Goal: Information Seeking & Learning: Compare options

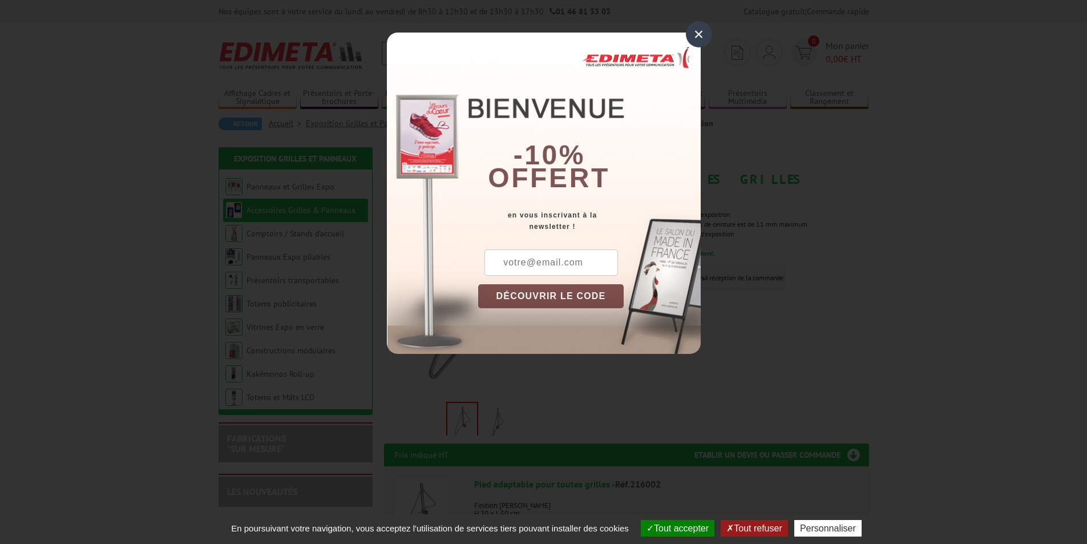
click at [692, 31] on div "×" at bounding box center [699, 34] width 26 height 26
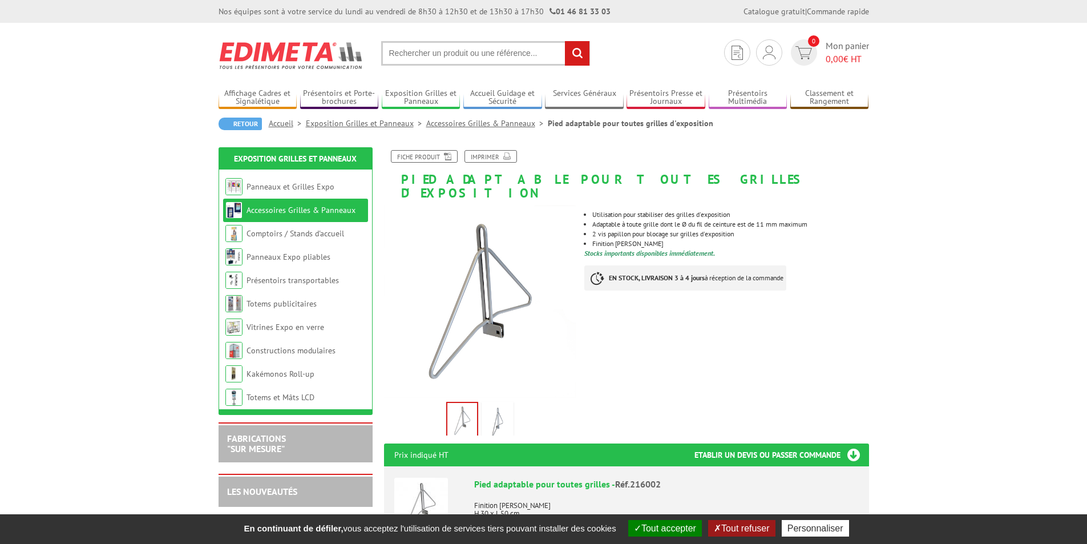
click at [495, 410] on img at bounding box center [497, 421] width 27 height 35
click at [458, 408] on img at bounding box center [462, 421] width 27 height 35
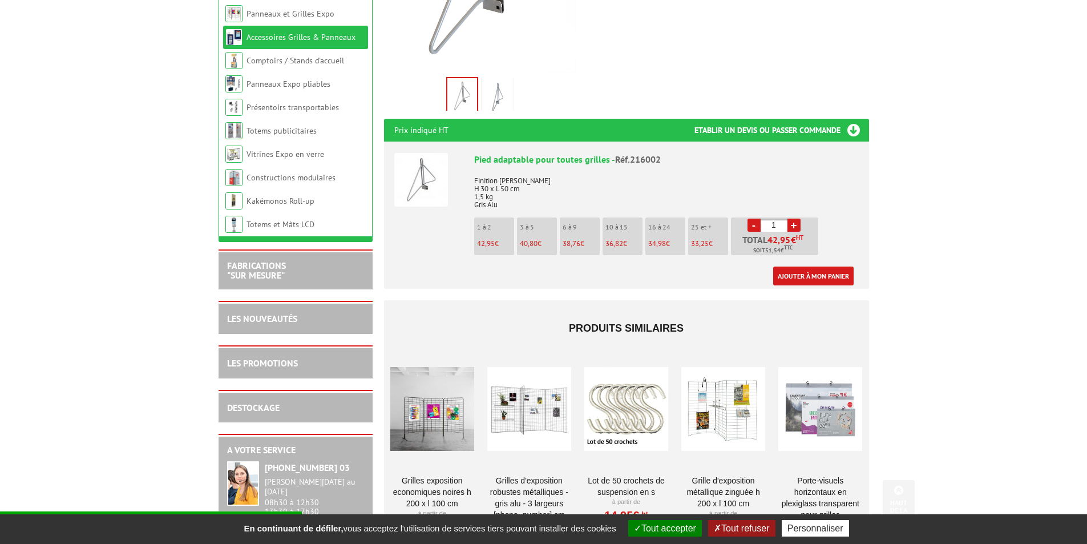
scroll to position [342, 0]
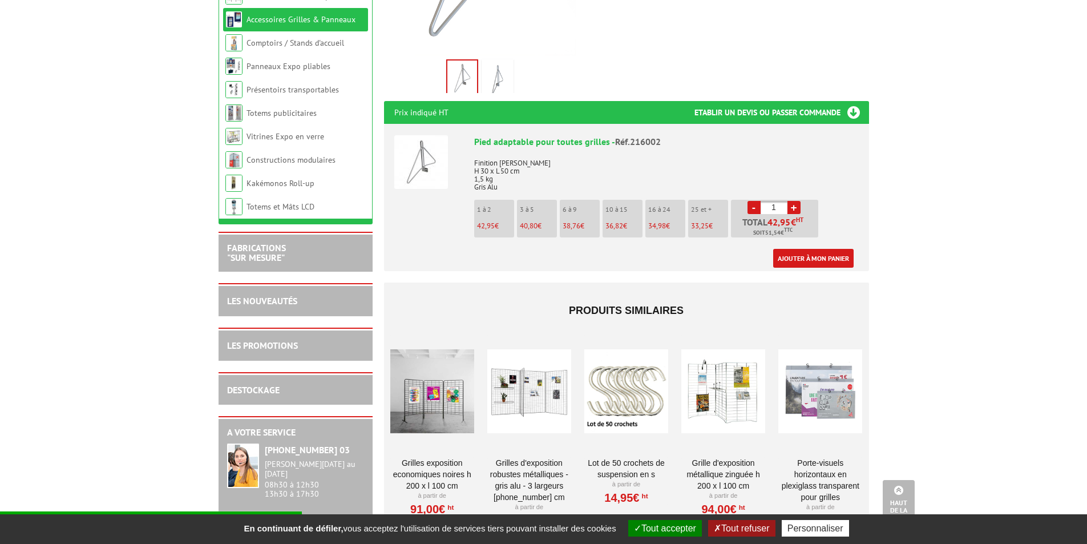
click at [452, 404] on div at bounding box center [432, 391] width 84 height 114
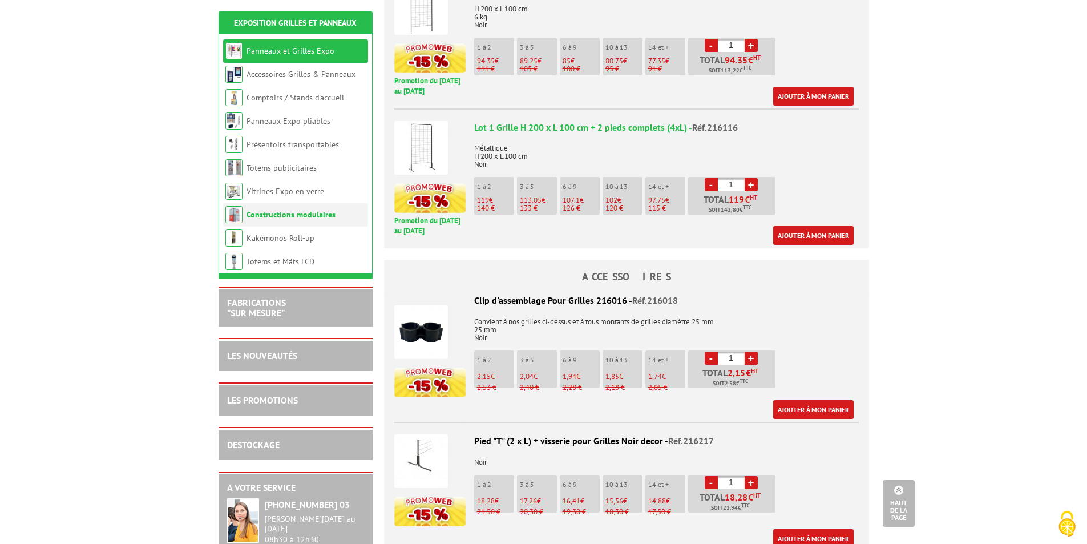
scroll to position [799, 0]
